Goal: Task Accomplishment & Management: Manage account settings

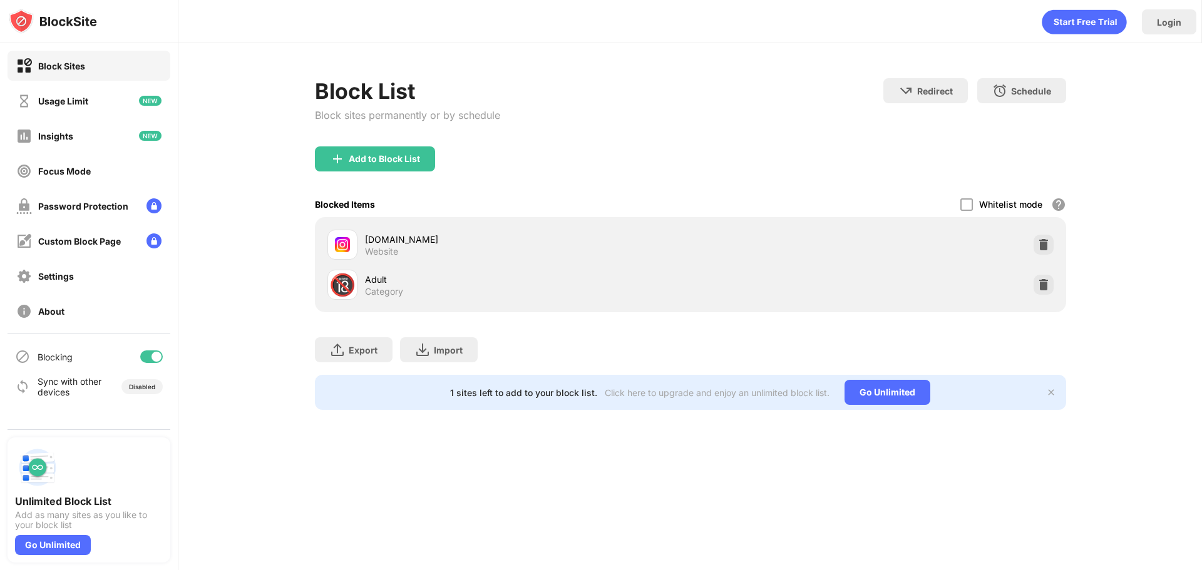
click at [381, 157] on div "Add to Block List" at bounding box center [384, 159] width 71 height 10
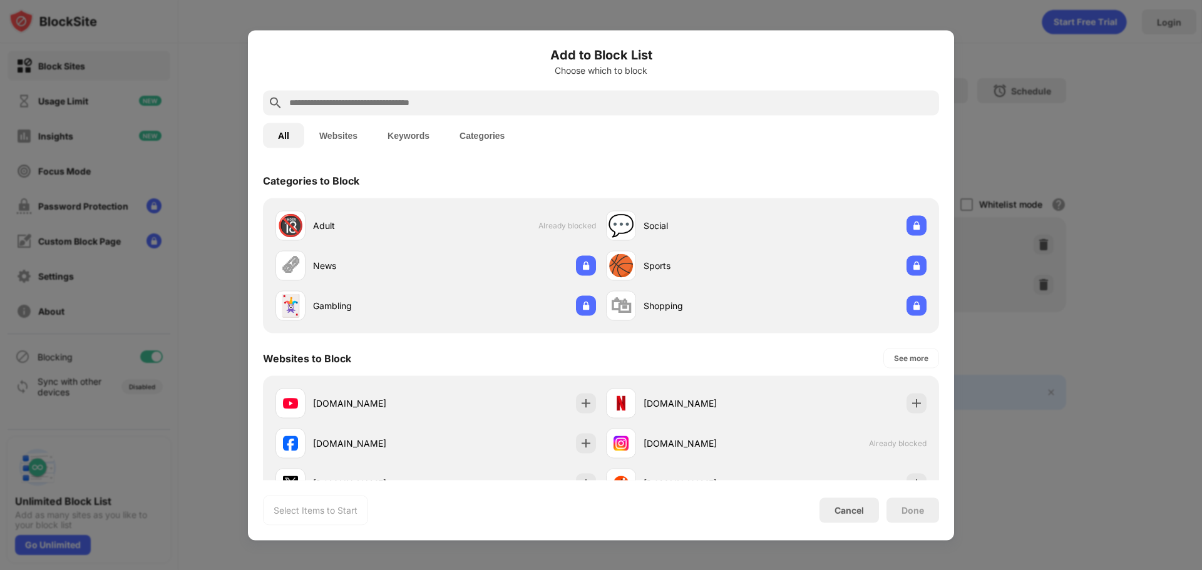
click at [418, 110] on input "text" at bounding box center [611, 102] width 646 height 15
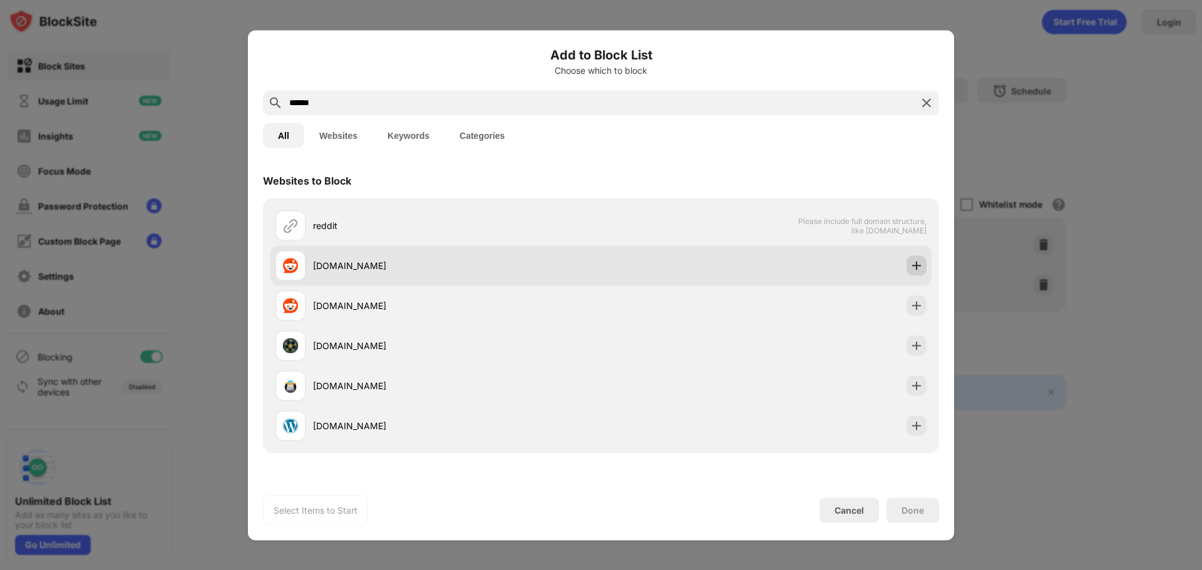
type input "******"
click at [907, 258] on div at bounding box center [917, 265] width 20 height 20
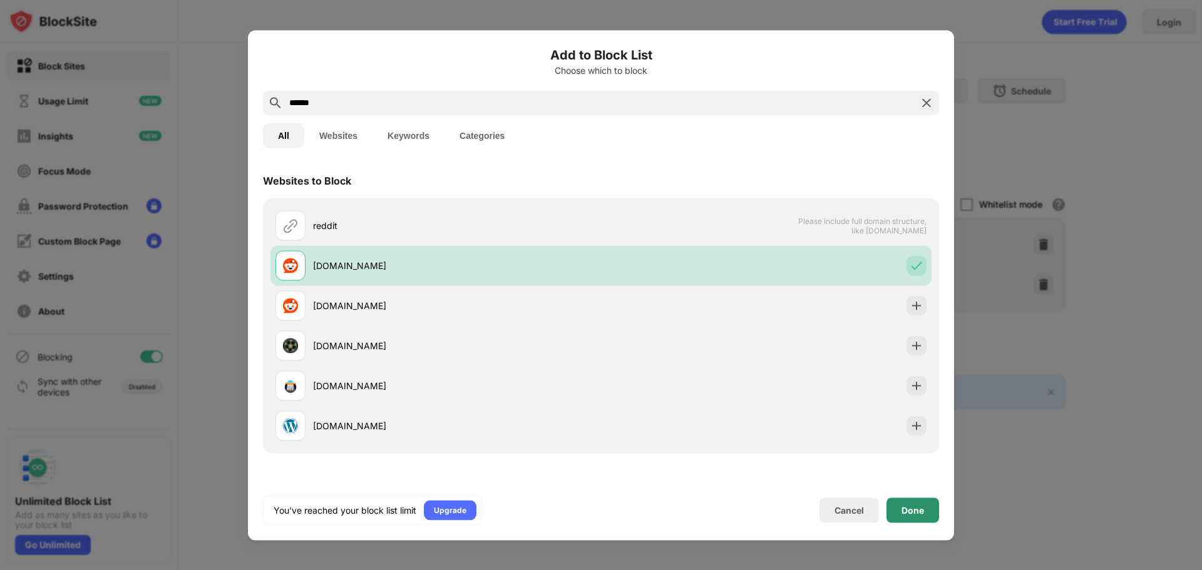
click at [916, 504] on div "Done" at bounding box center [913, 510] width 53 height 25
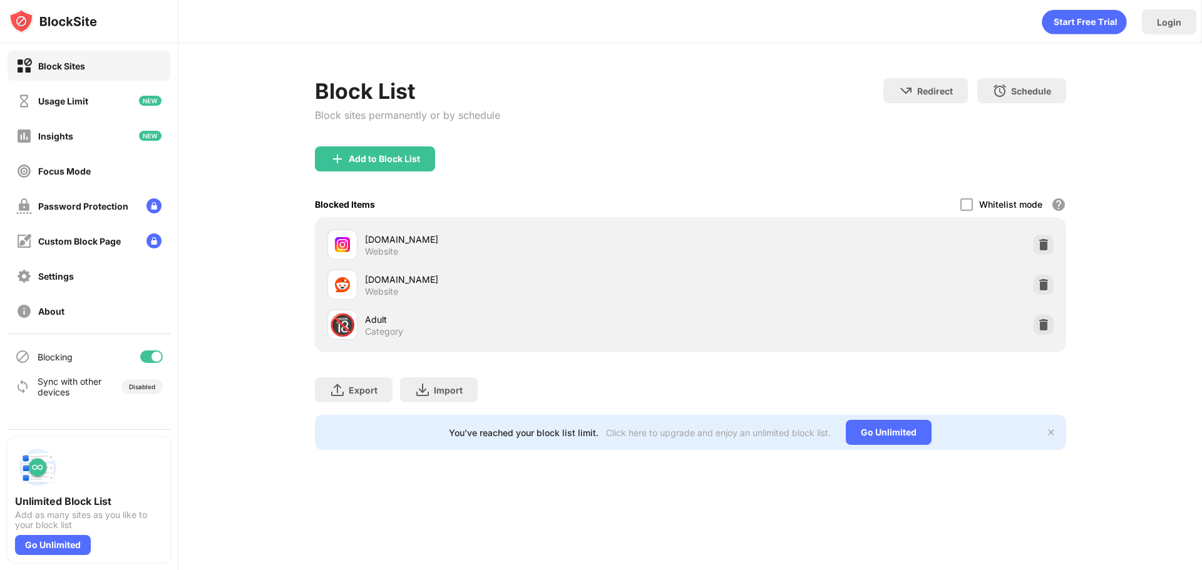
click at [1138, 378] on div "Block List Block sites permanently or by schedule Redirect Choose a site to be …" at bounding box center [690, 264] width 1024 height 442
